Goal: Information Seeking & Learning: Learn about a topic

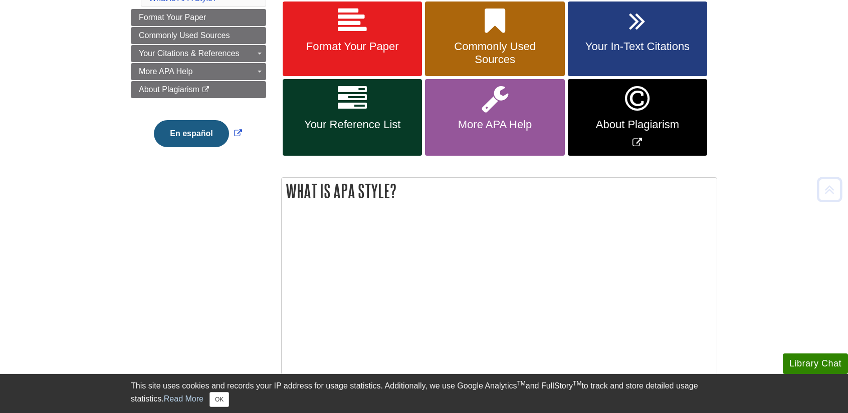
scroll to position [200, 0]
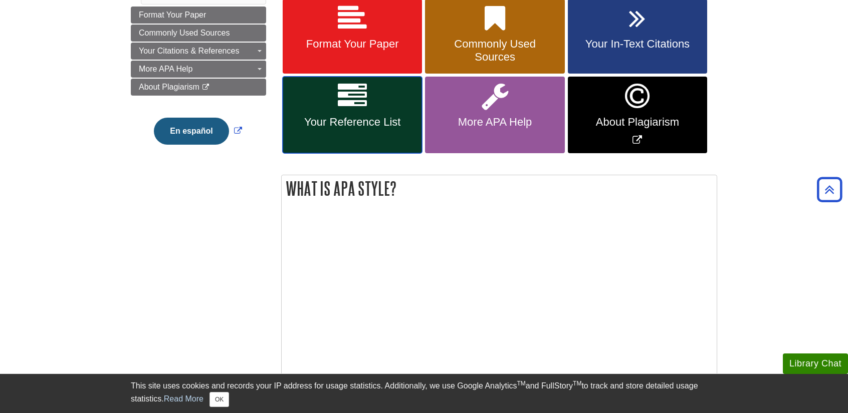
click at [335, 101] on link "Your Reference List" at bounding box center [352, 115] width 139 height 77
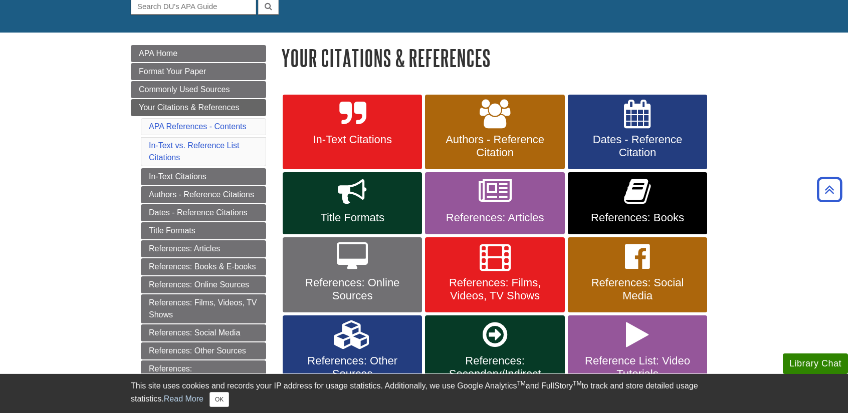
scroll to position [100, 0]
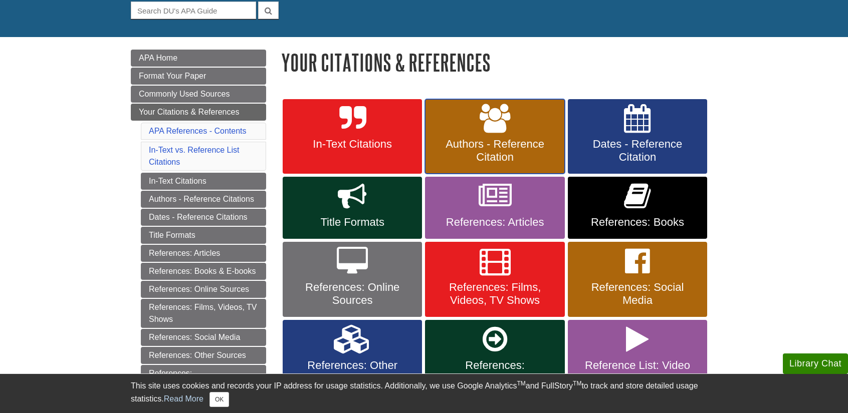
click at [518, 122] on link "Authors - Reference Citation" at bounding box center [494, 136] width 139 height 75
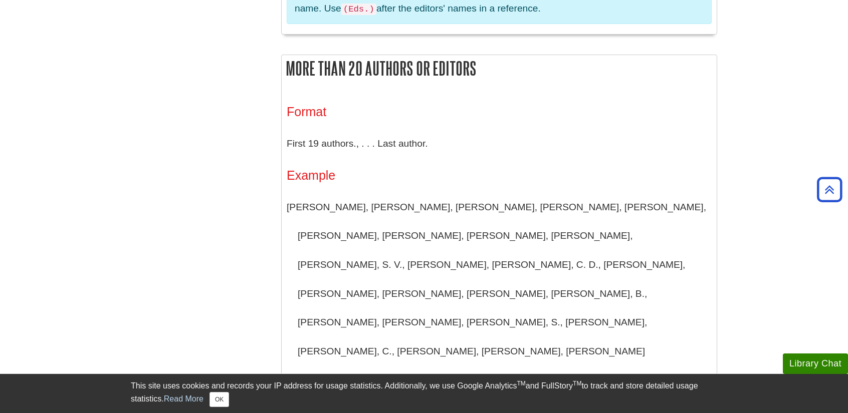
scroll to position [1403, 0]
